Goal: Information Seeking & Learning: Learn about a topic

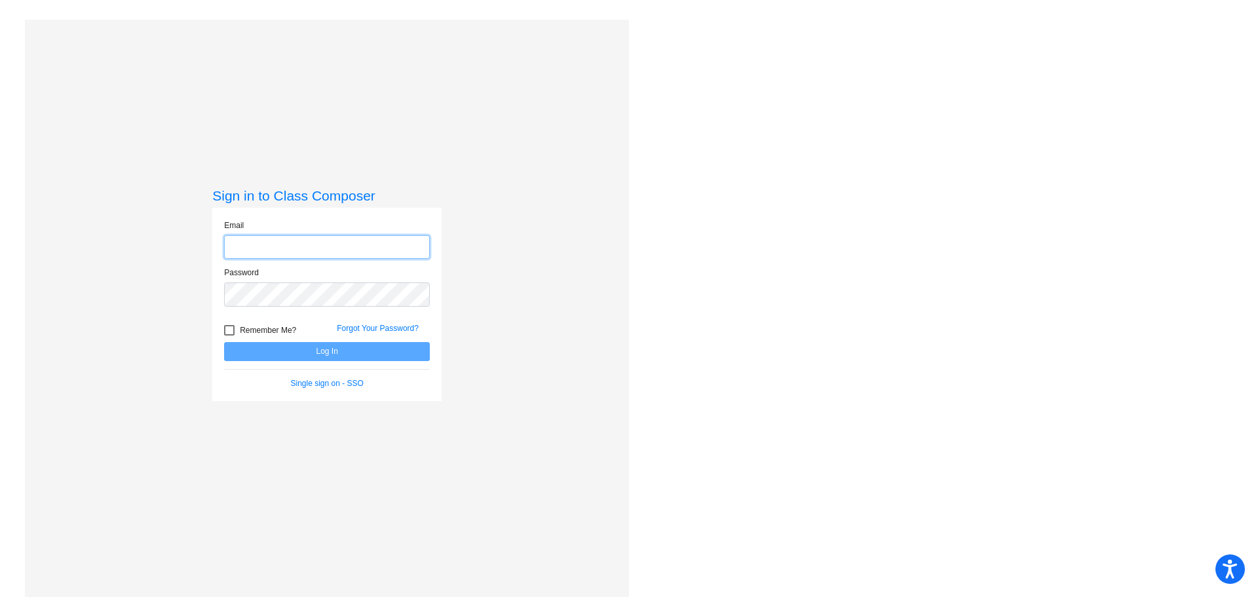
type input "[PERSON_NAME][EMAIL_ADDRESS][PERSON_NAME][DOMAIN_NAME]"
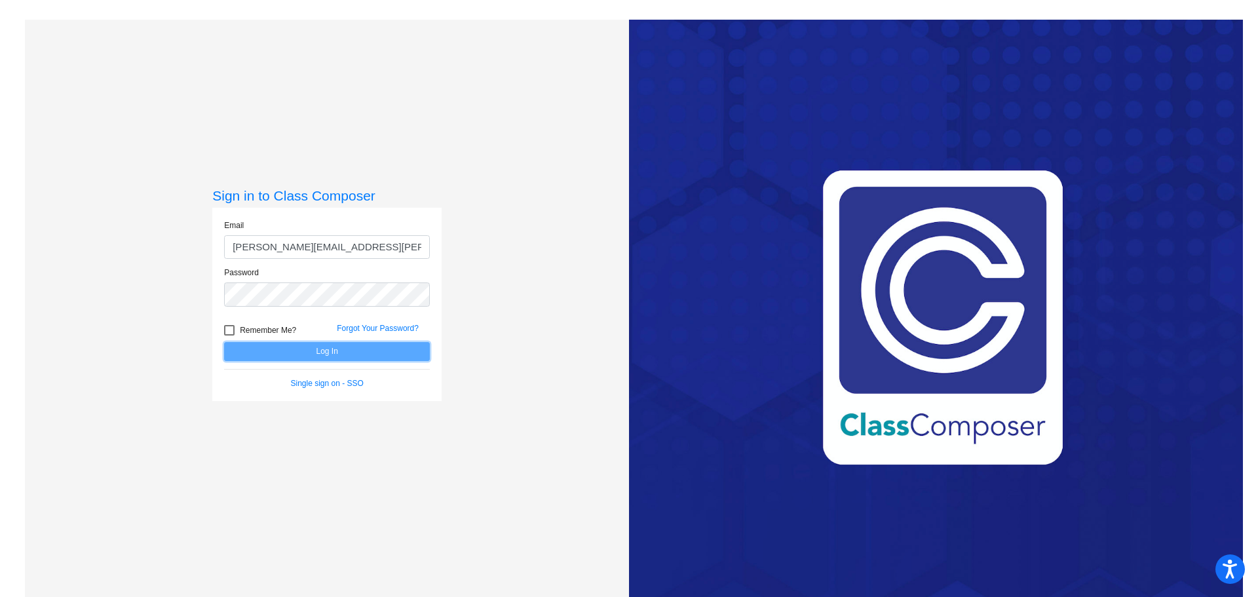
click at [363, 351] on button "Log In" at bounding box center [327, 351] width 206 height 19
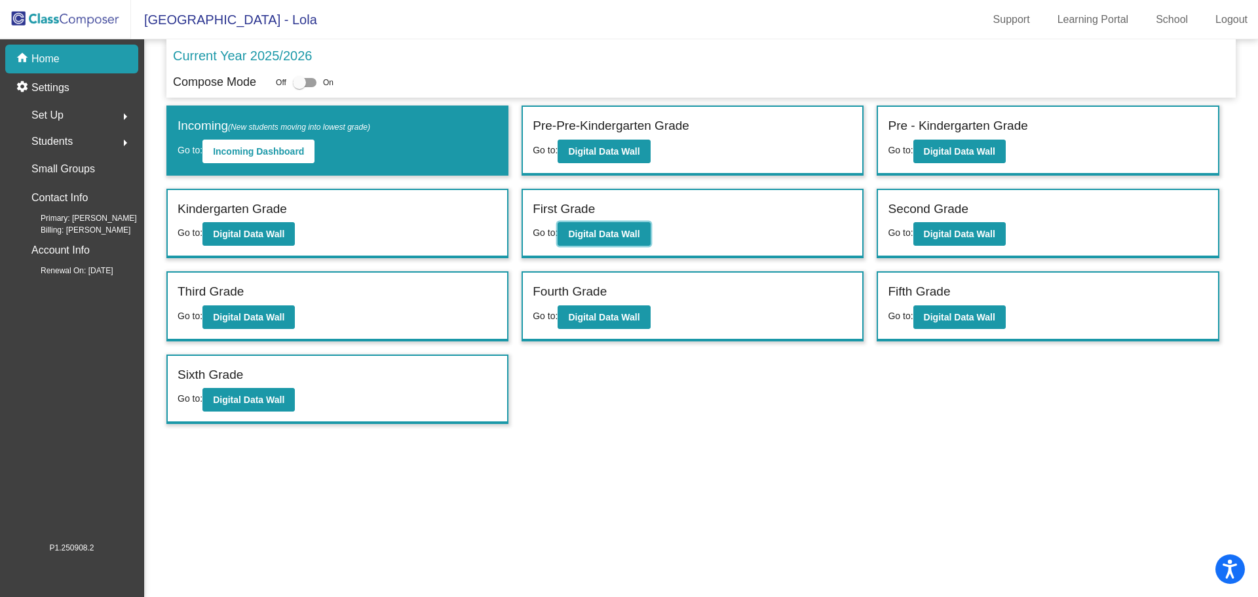
click at [615, 232] on b "Digital Data Wall" at bounding box center [603, 234] width 71 height 10
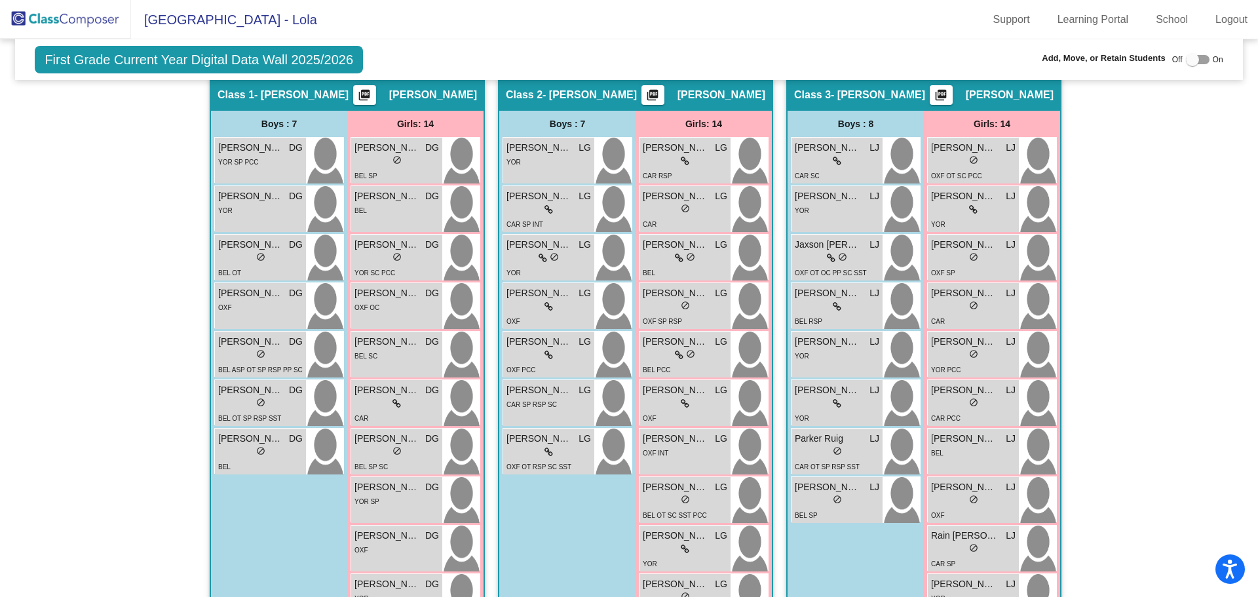
scroll to position [216, 0]
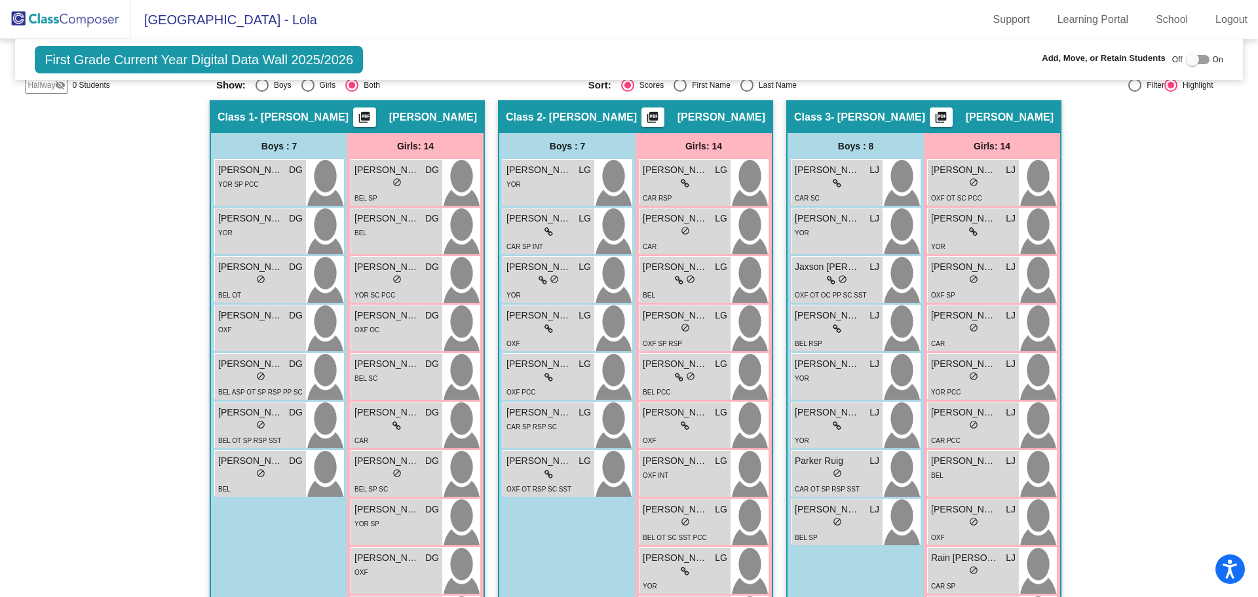
click at [289, 418] on span "DG" at bounding box center [296, 412] width 14 height 14
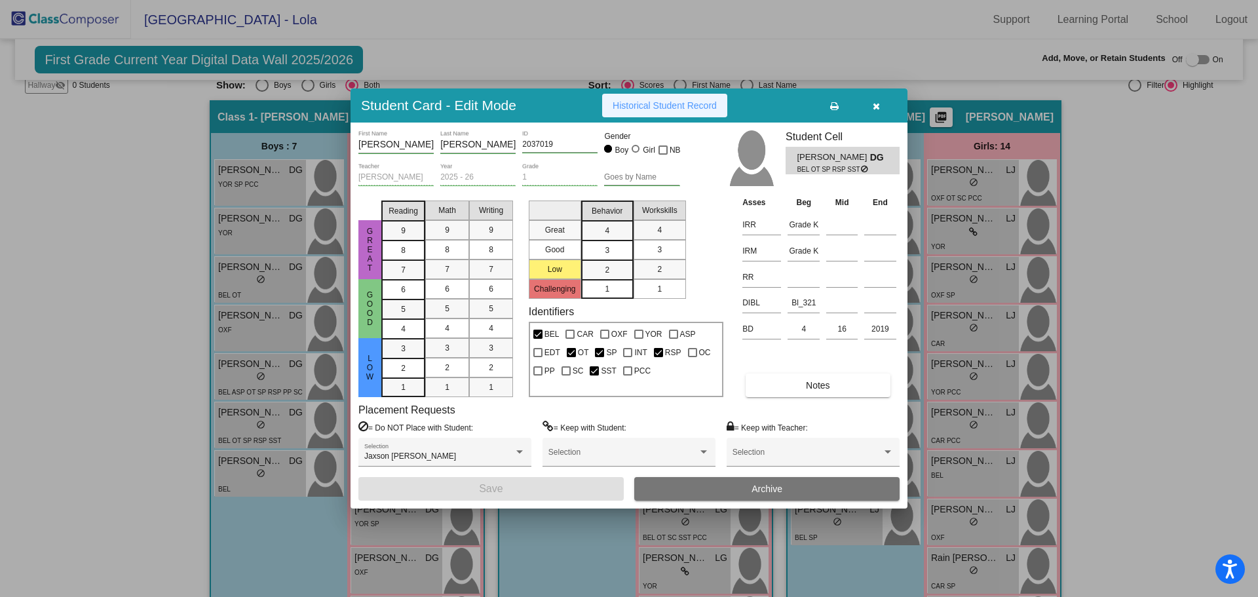
click at [644, 98] on button "Historical Student Record" at bounding box center [664, 106] width 125 height 24
click at [877, 108] on icon "button" at bounding box center [875, 106] width 7 height 9
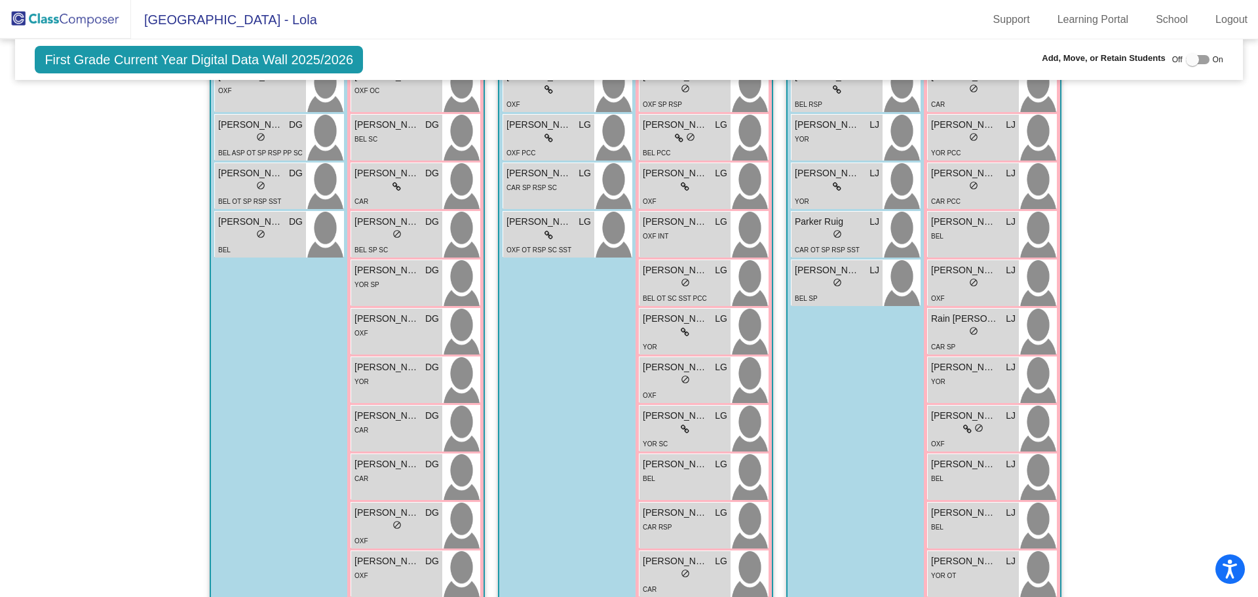
scroll to position [478, 0]
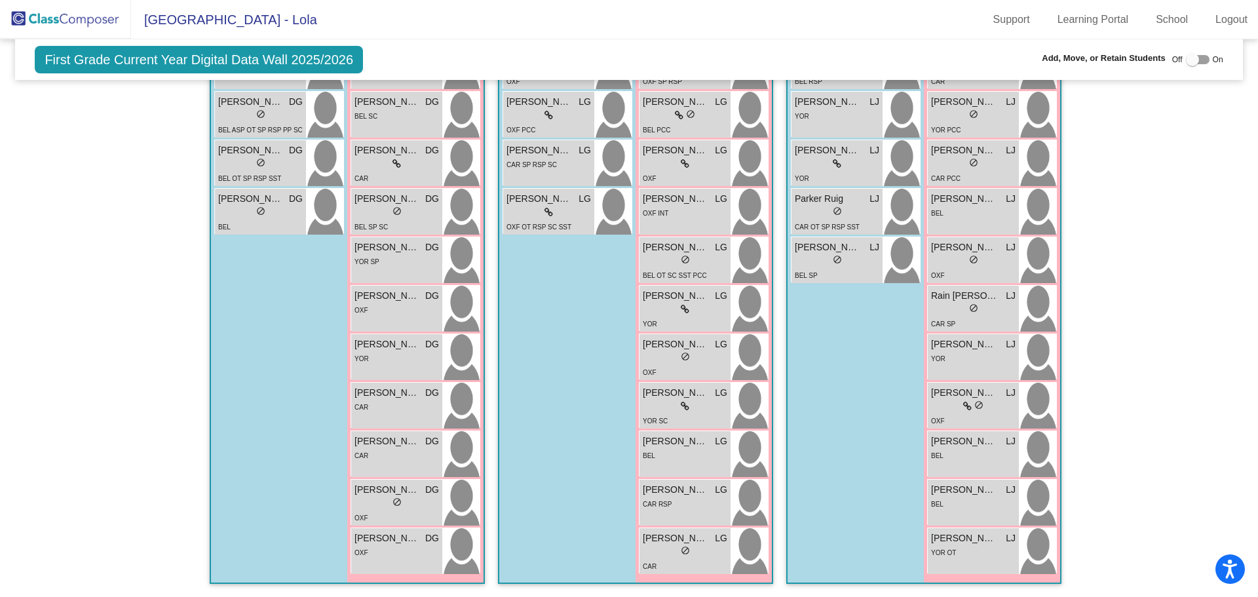
click at [561, 162] on div "CAR SP RSP SC" at bounding box center [548, 164] width 84 height 14
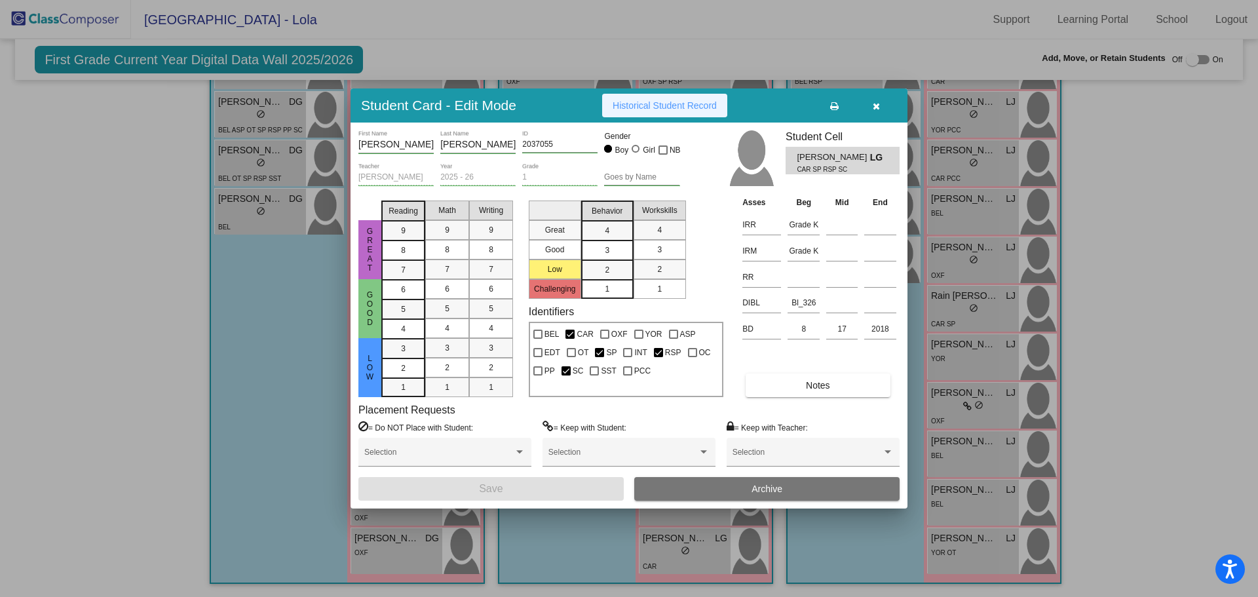
click at [648, 104] on span "Historical Student Record" at bounding box center [664, 105] width 104 height 10
click at [872, 103] on icon "button" at bounding box center [875, 106] width 7 height 9
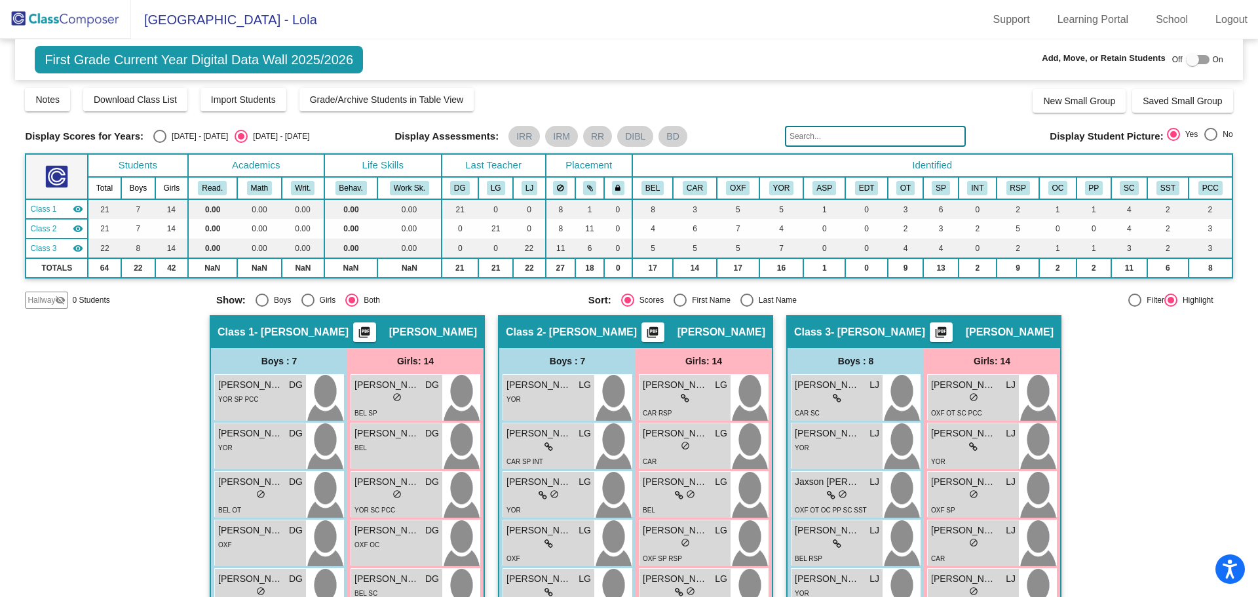
scroll to position [0, 0]
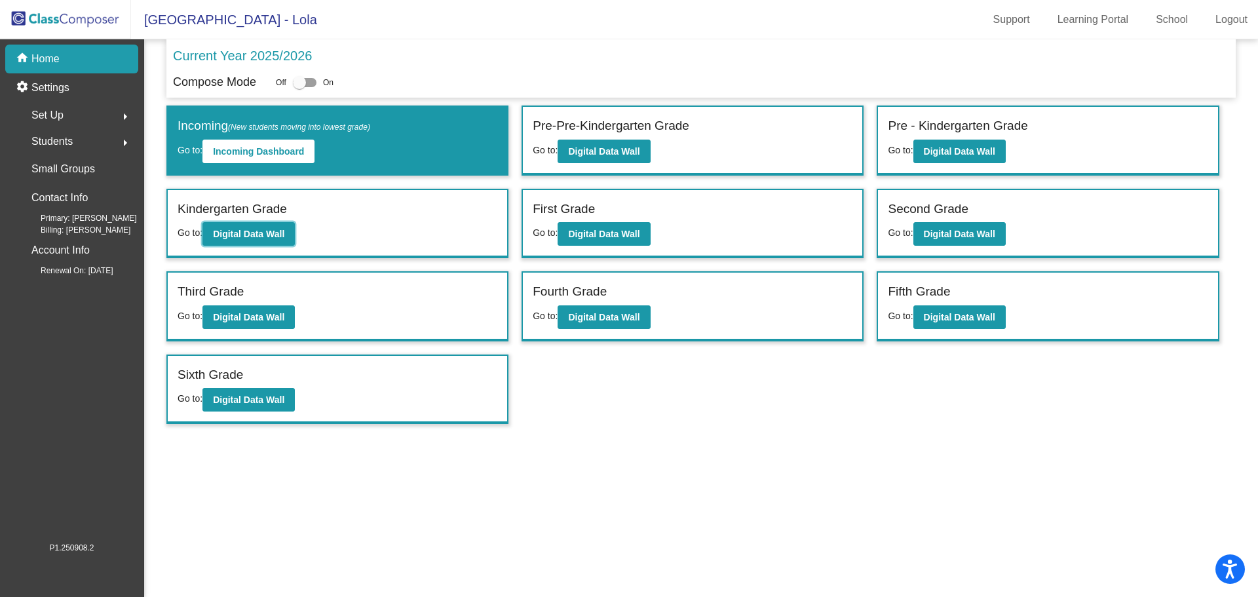
click at [236, 230] on b "Digital Data Wall" at bounding box center [248, 234] width 71 height 10
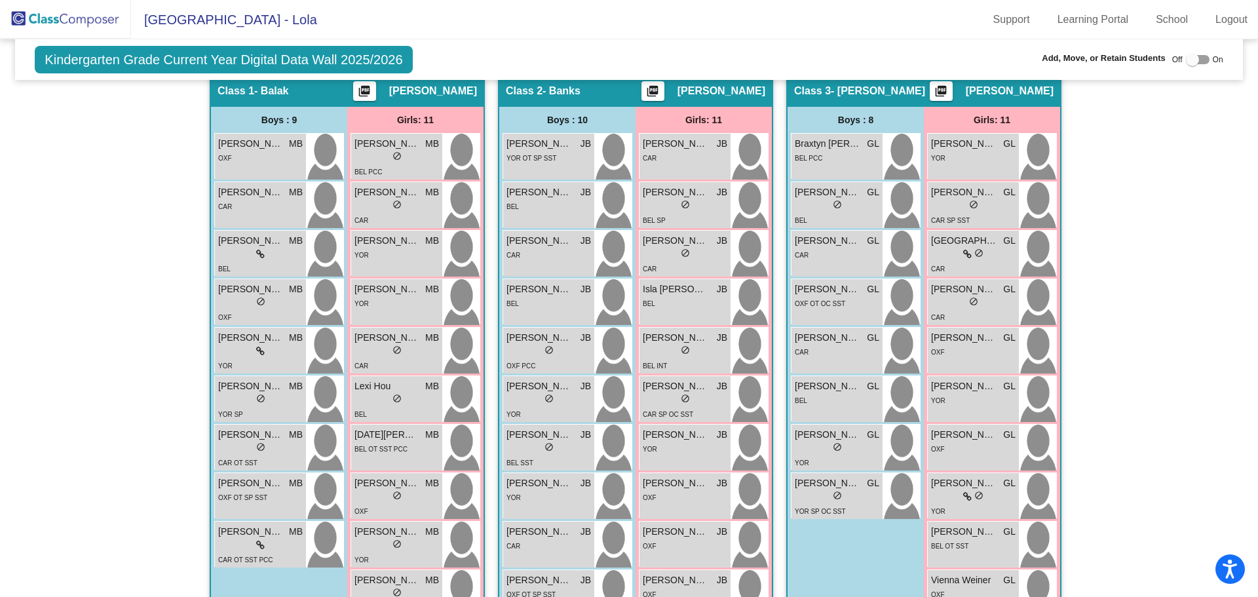
scroll to position [262, 0]
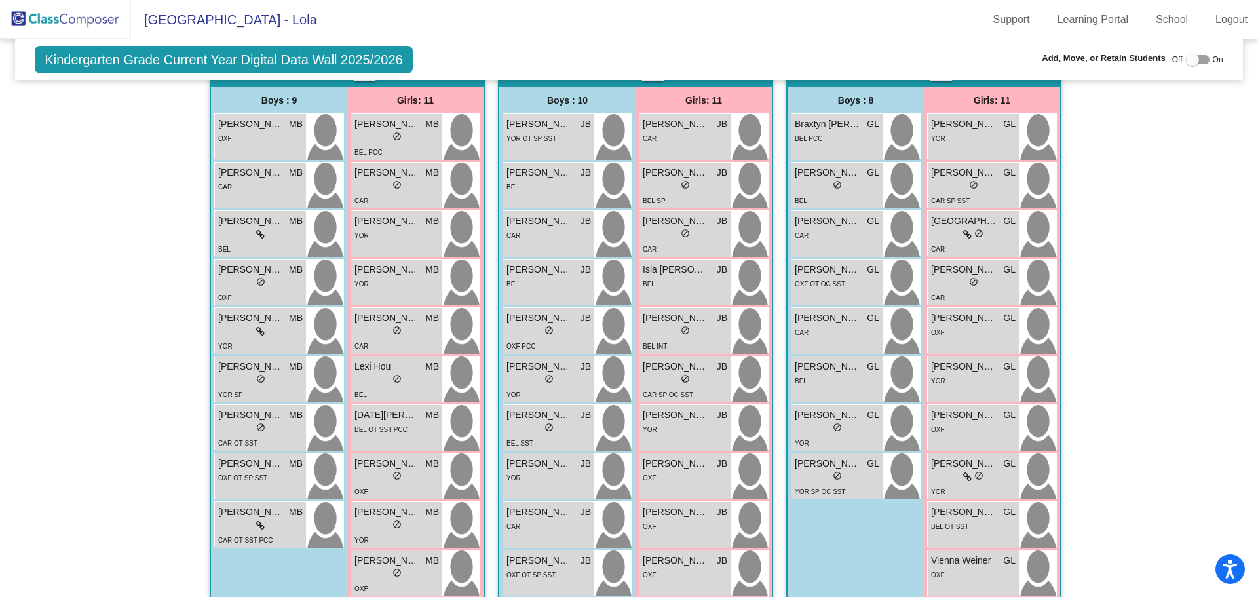
click at [411, 430] on div "BEL OT SST PCC" at bounding box center [396, 429] width 84 height 14
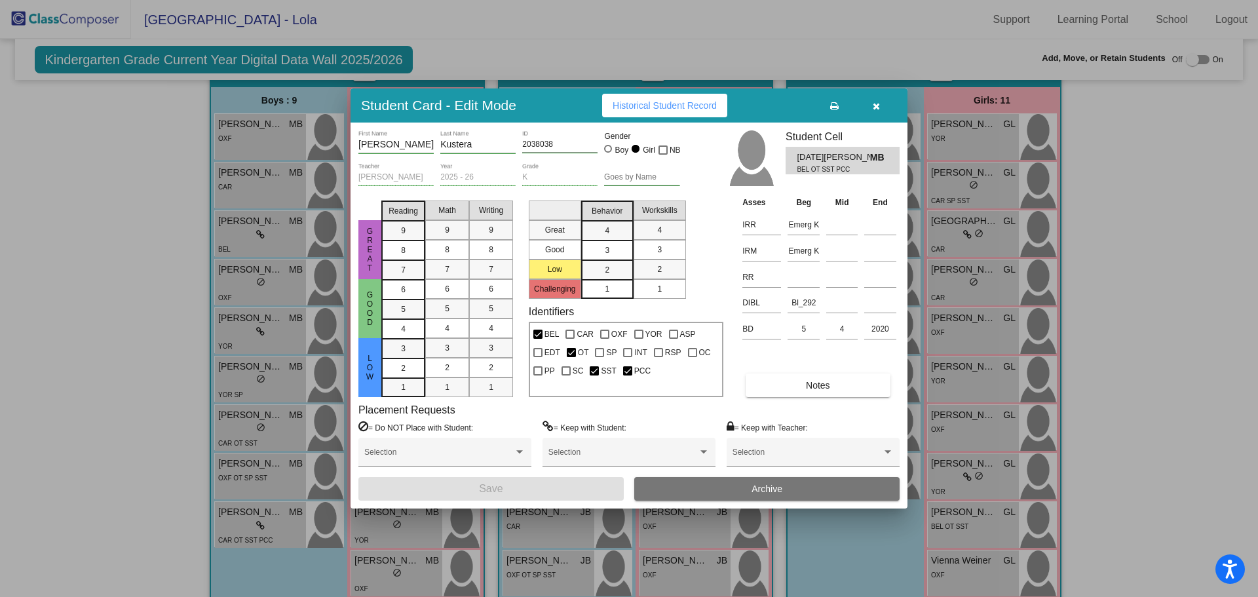
click at [642, 99] on button "Historical Student Record" at bounding box center [664, 106] width 125 height 24
click at [873, 105] on icon "button" at bounding box center [875, 106] width 7 height 9
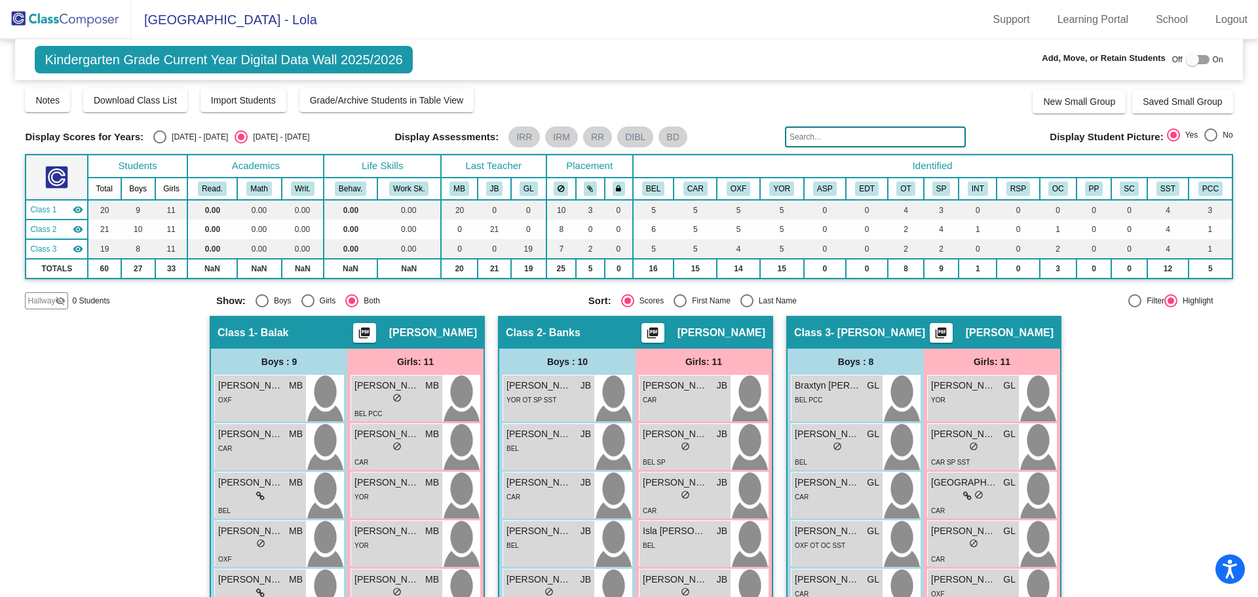
scroll to position [0, 0]
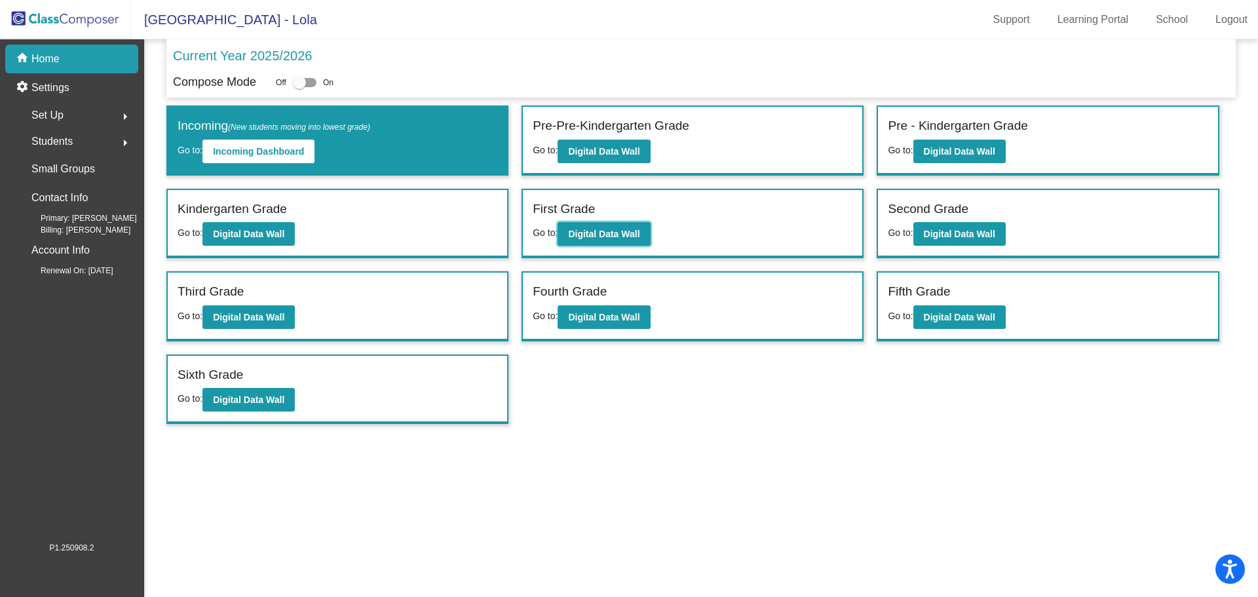
click at [605, 231] on b "Digital Data Wall" at bounding box center [603, 234] width 71 height 10
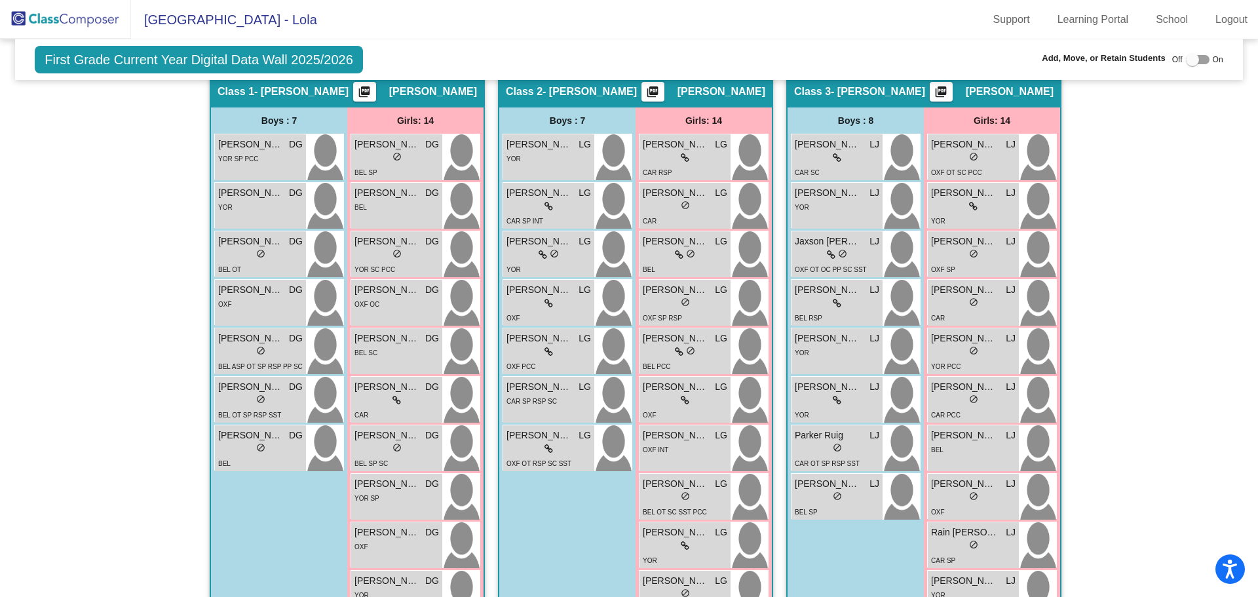
scroll to position [262, 0]
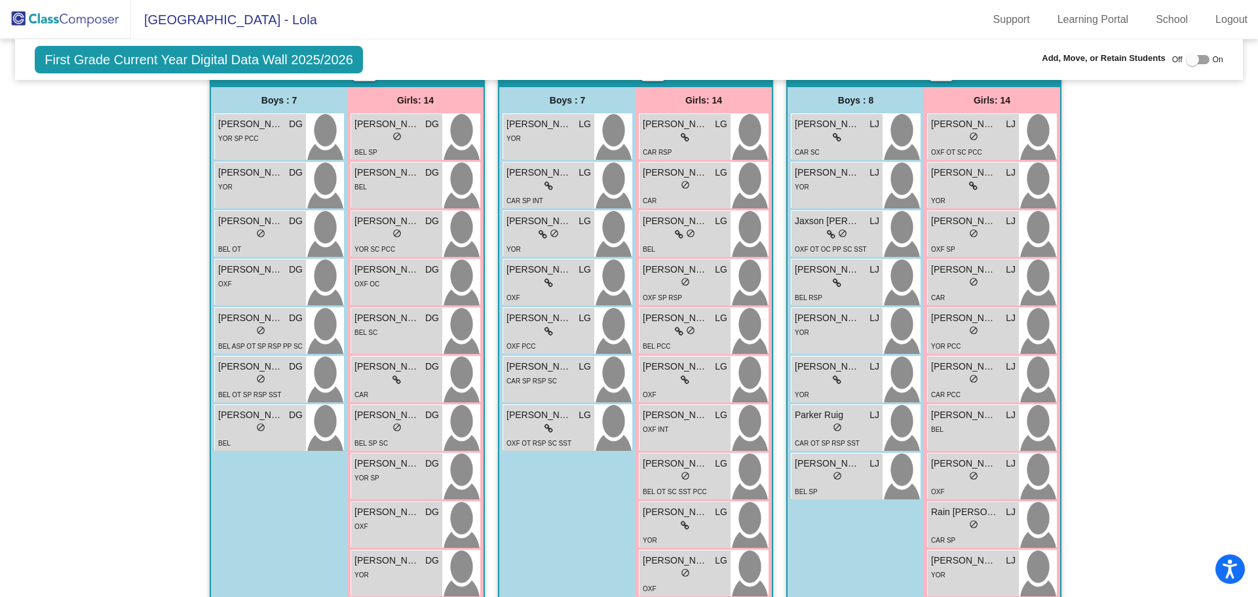
click at [400, 522] on div "OXF" at bounding box center [396, 526] width 84 height 14
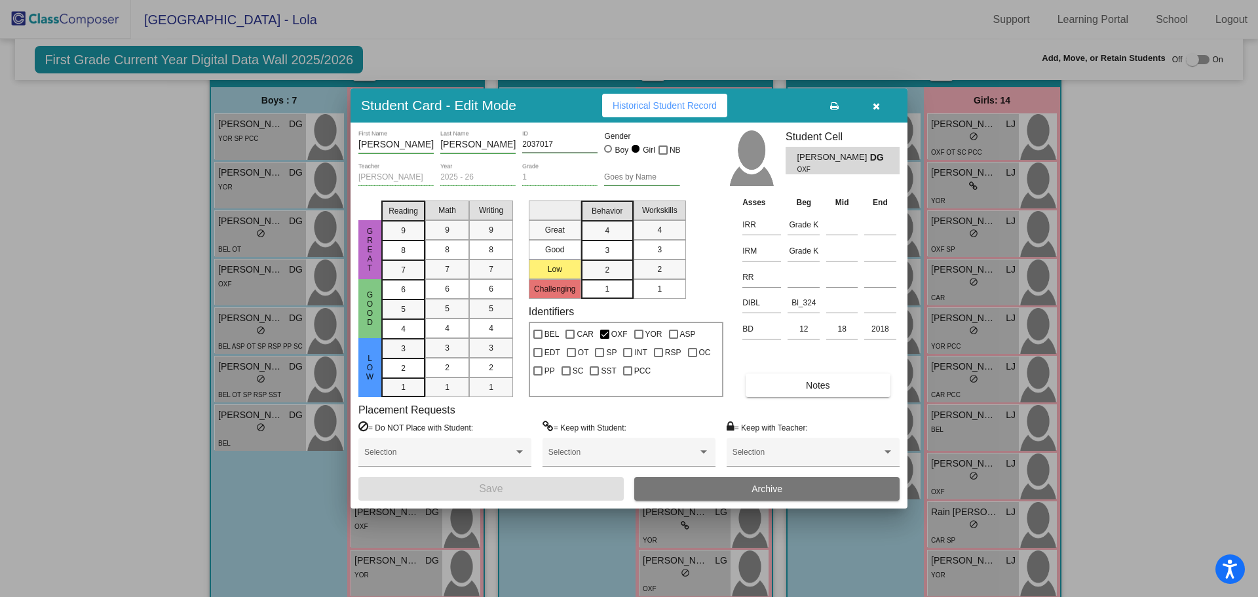
click at [652, 107] on span "Historical Student Record" at bounding box center [664, 105] width 104 height 10
click at [875, 102] on icon "button" at bounding box center [875, 106] width 7 height 9
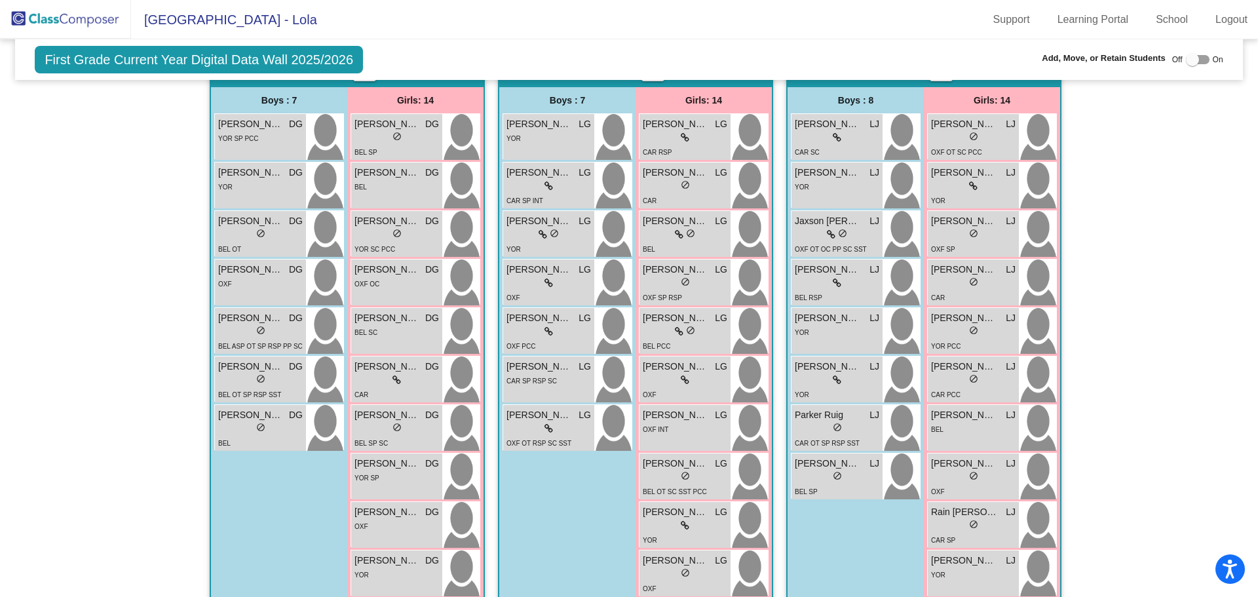
click at [1225, 15] on link "Logout" at bounding box center [1230, 19] width 53 height 21
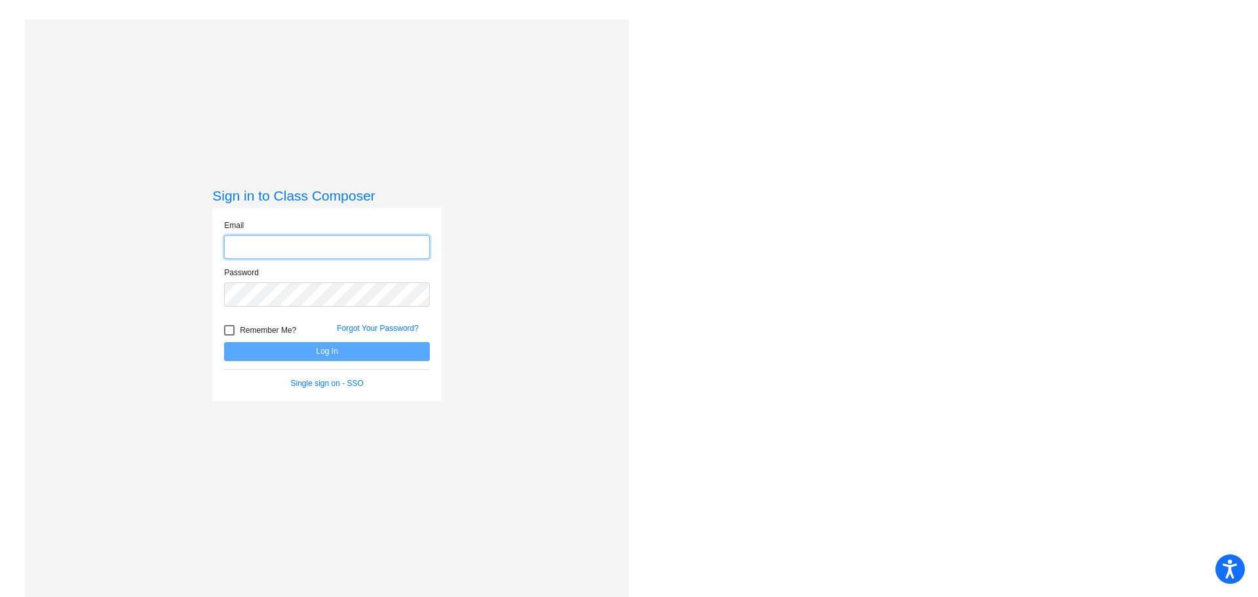
type input "[PERSON_NAME][EMAIL_ADDRESS][PERSON_NAME][DOMAIN_NAME]"
